Goal: Understand process/instructions: Learn how to perform a task or action

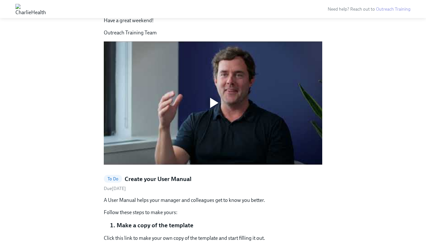
scroll to position [472, 0]
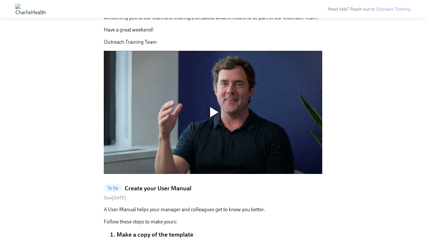
click at [208, 102] on div at bounding box center [213, 112] width 21 height 21
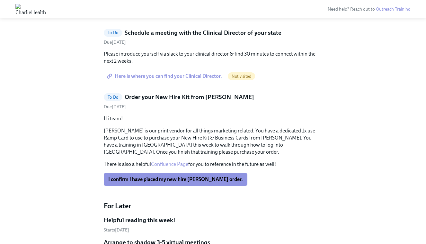
scroll to position [381, 0]
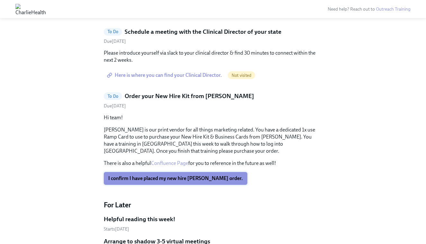
click at [192, 181] on span "I confirm I have placed my new hire [PERSON_NAME] order." at bounding box center [175, 178] width 135 height 6
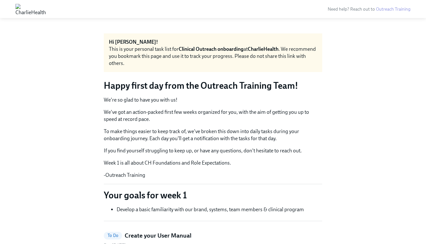
scroll to position [0, 0]
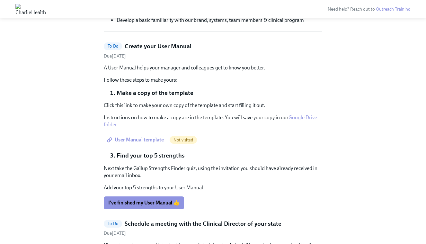
scroll to position [190, 0]
click at [150, 140] on span "User Manual template" at bounding box center [136, 139] width 56 height 6
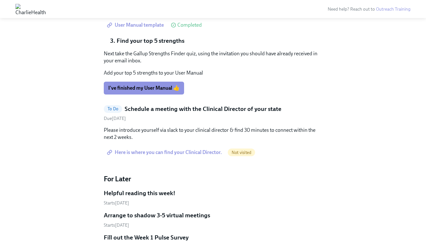
scroll to position [306, 0]
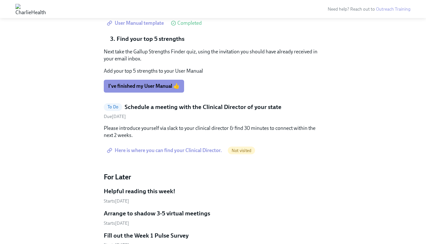
click at [196, 152] on span "Here is where you can find your Clinical Director." at bounding box center [165, 150] width 114 height 6
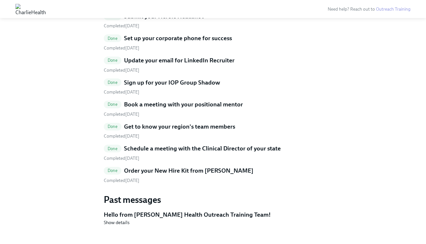
scroll to position [1023, 0]
click at [241, 145] on h5 "Schedule a meeting with the Clinical Director of your state" at bounding box center [202, 149] width 157 height 8
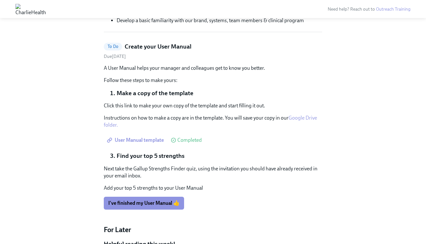
scroll to position [188, 0]
